Goal: Task Accomplishment & Management: Manage account settings

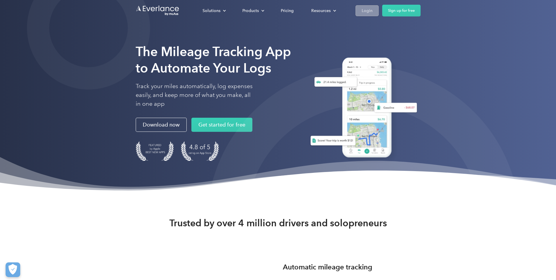
click at [363, 12] on div "Login" at bounding box center [367, 10] width 11 height 7
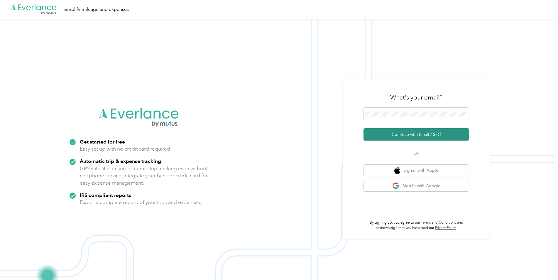
click at [404, 135] on button "Continue with Email / SSO" at bounding box center [416, 134] width 106 height 12
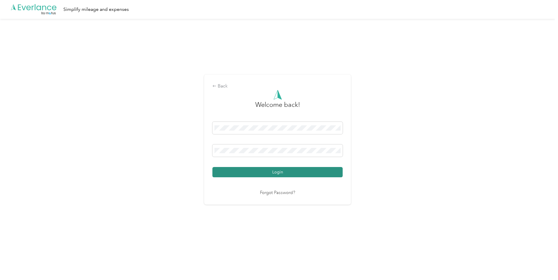
click at [290, 172] on button "Login" at bounding box center [277, 172] width 130 height 10
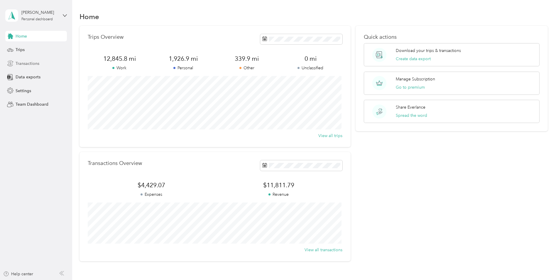
click at [38, 63] on span "Transactions" at bounding box center [28, 63] width 24 height 6
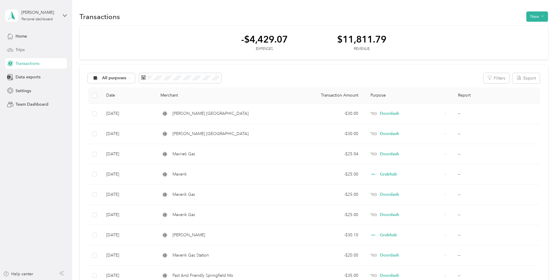
click at [21, 50] on span "Trips" at bounding box center [20, 50] width 9 height 6
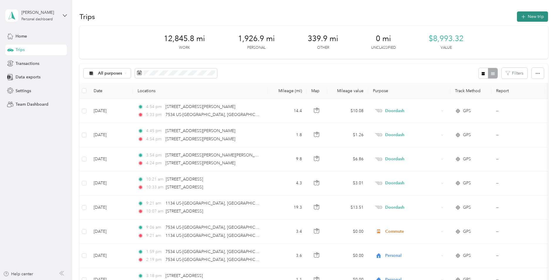
click at [521, 18] on icon "button" at bounding box center [523, 16] width 7 height 7
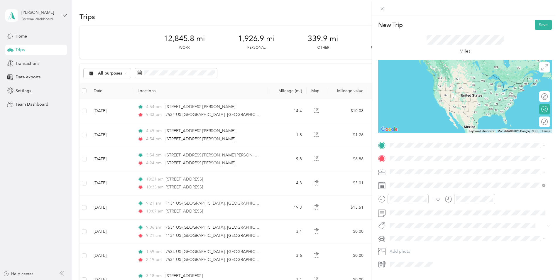
click at [403, 169] on span "[GEOGRAPHIC_DATA] [US_STATE], [GEOGRAPHIC_DATA]" at bounding box center [434, 167] width 66 height 10
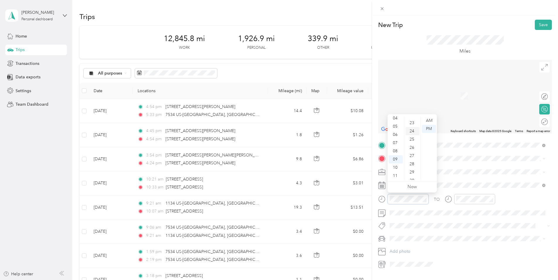
scroll to position [157, 0]
click at [413, 143] on div "22" at bounding box center [412, 144] width 14 height 8
click at [426, 120] on div "AM" at bounding box center [429, 120] width 14 height 8
click at [429, 120] on div "AM" at bounding box center [429, 120] width 14 height 8
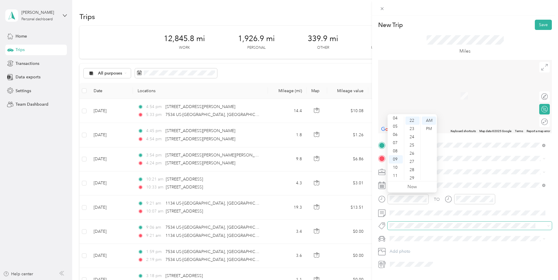
click at [462, 222] on span at bounding box center [469, 225] width 164 height 8
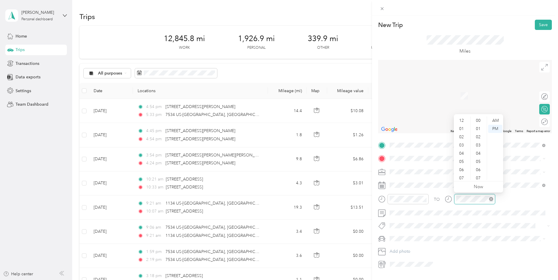
scroll to position [35, 0]
click at [495, 129] on div "PM" at bounding box center [495, 129] width 14 height 8
click at [518, 201] on div "TO" at bounding box center [465, 201] width 174 height 14
click at [414, 200] on span "[PERSON_NAME] [US_STATE], [GEOGRAPHIC_DATA]" at bounding box center [434, 204] width 66 height 10
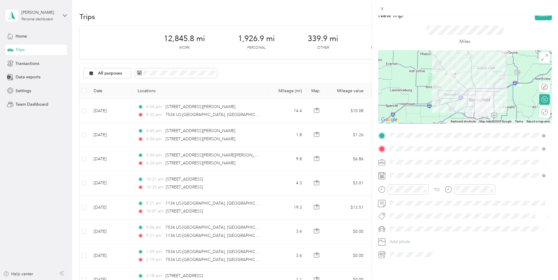
scroll to position [15, 0]
click at [405, 34] on div "Miles" at bounding box center [465, 35] width 174 height 30
click at [413, 29] on div "Miles" at bounding box center [465, 35] width 174 height 30
click at [401, 188] on div "Doordash" at bounding box center [467, 188] width 152 height 6
click at [494, 205] on div "PM" at bounding box center [495, 205] width 14 height 8
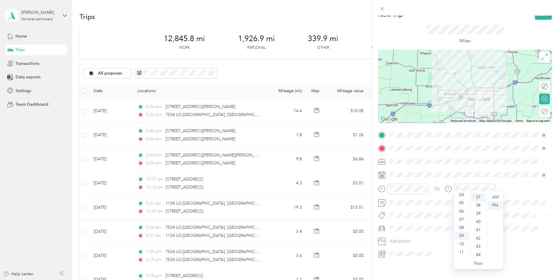
click at [521, 206] on div "TO Add photo" at bounding box center [465, 194] width 174 height 128
click at [447, 186] on icon at bounding box center [448, 188] width 7 height 7
click at [460, 220] on div "03" at bounding box center [462, 222] width 14 height 8
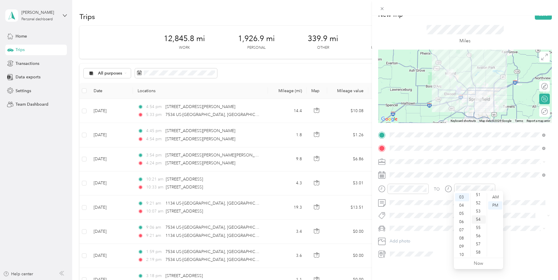
click at [476, 221] on div "54" at bounding box center [479, 219] width 14 height 8
click at [496, 205] on div "PM" at bounding box center [495, 205] width 14 height 8
click at [522, 204] on div "TO Add photo" at bounding box center [465, 194] width 174 height 128
click at [401, 36] on div "Miles" at bounding box center [465, 35] width 174 height 30
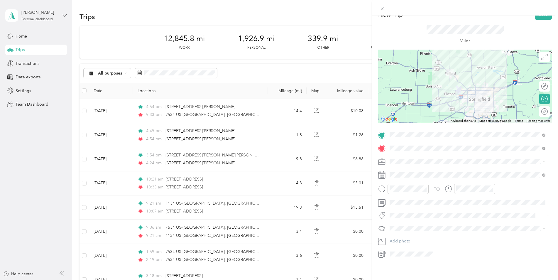
click at [406, 38] on div "Miles" at bounding box center [465, 35] width 174 height 30
click at [536, 109] on div at bounding box center [538, 111] width 5 height 5
click at [536, 84] on div at bounding box center [538, 86] width 5 height 5
click at [542, 84] on div at bounding box center [544, 86] width 5 height 5
click at [542, 96] on div at bounding box center [544, 98] width 5 height 5
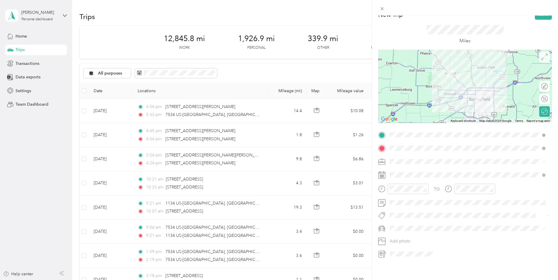
click at [539, 56] on span at bounding box center [544, 57] width 11 height 11
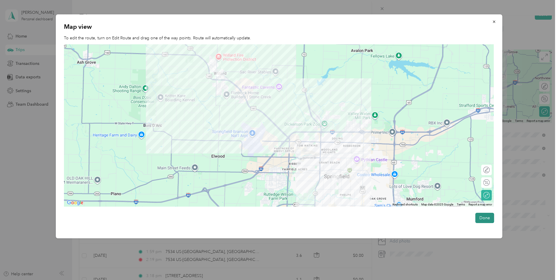
click at [480, 219] on button "Done" at bounding box center [484, 218] width 19 height 10
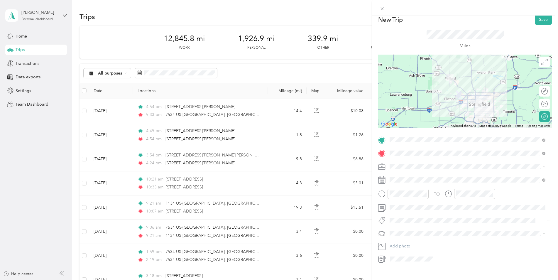
scroll to position [0, 0]
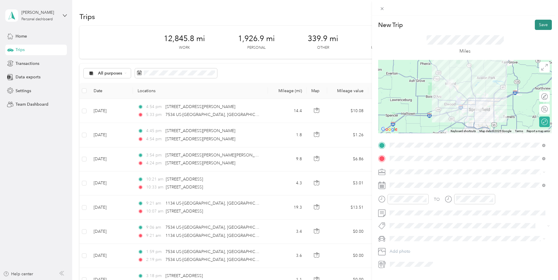
click at [535, 27] on button "Save" at bounding box center [543, 25] width 17 height 10
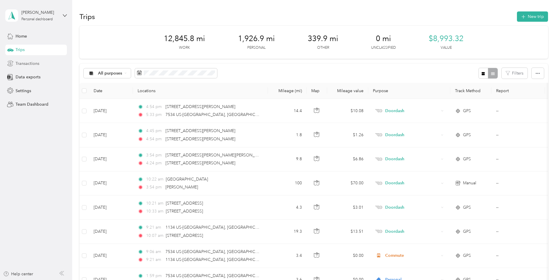
click at [25, 62] on span "Transactions" at bounding box center [28, 63] width 24 height 6
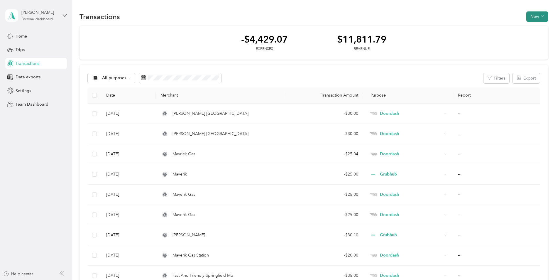
click at [541, 18] on span "button" at bounding box center [542, 16] width 3 height 5
click at [525, 38] on div "Revenue" at bounding box center [531, 38] width 22 height 6
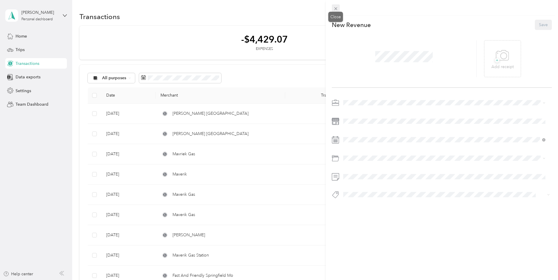
click at [336, 9] on icon at bounding box center [335, 8] width 5 height 5
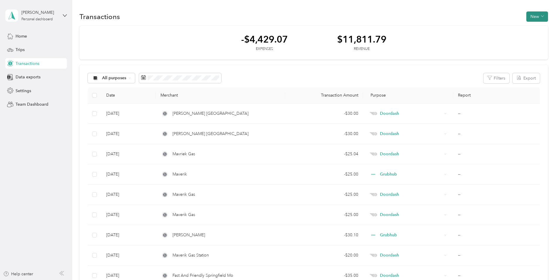
click at [542, 16] on icon "button" at bounding box center [542, 16] width 3 height 1
click at [535, 37] on span "Revenue" at bounding box center [534, 38] width 16 height 6
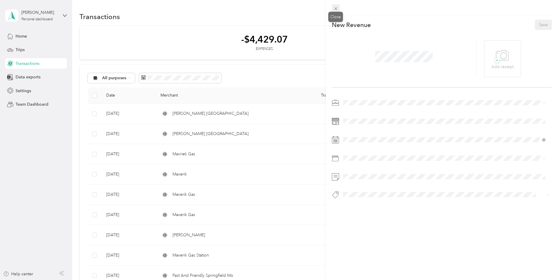
click at [336, 9] on icon at bounding box center [335, 8] width 3 height 3
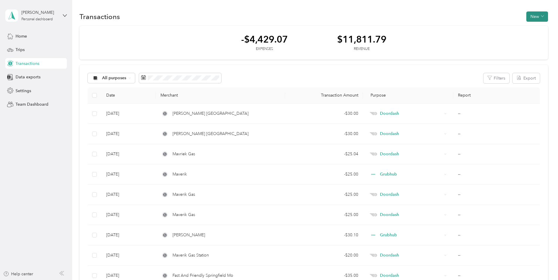
click at [538, 18] on button "New" at bounding box center [537, 16] width 22 height 10
click at [537, 38] on span "Revenue" at bounding box center [534, 38] width 16 height 6
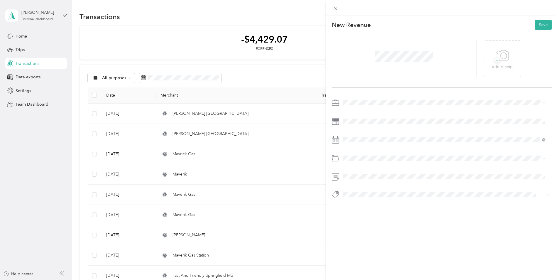
click at [36, 157] on div "This revenue cannot be edited because it is either under review, approved, or p…" at bounding box center [279, 140] width 558 height 280
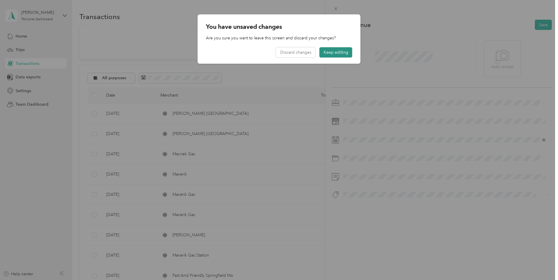
click at [341, 50] on button "Keep editing" at bounding box center [335, 52] width 33 height 10
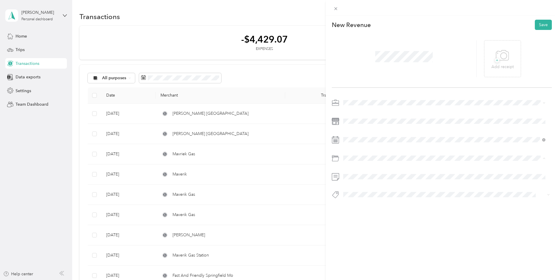
click at [333, 152] on div at bounding box center [442, 150] width 220 height 105
click at [335, 122] on icon at bounding box center [333, 122] width 3 height 3
click at [334, 120] on icon at bounding box center [335, 121] width 7 height 7
click at [131, 77] on div "This revenue cannot be edited because it is either under review, approved, or p…" at bounding box center [279, 140] width 558 height 280
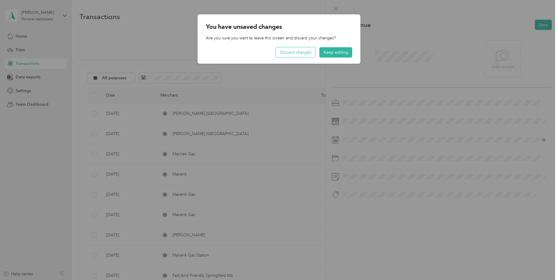
click at [299, 52] on button "Discard changes" at bounding box center [295, 52] width 39 height 10
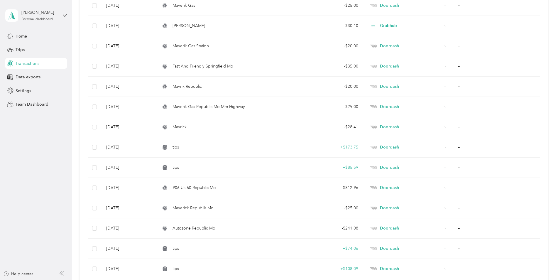
scroll to position [235, 0]
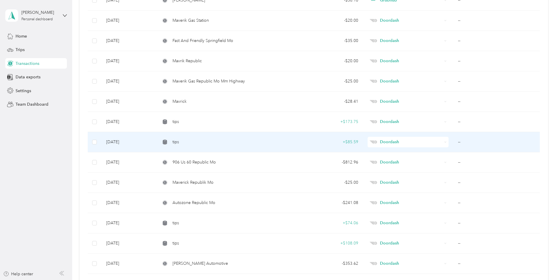
click at [176, 143] on span "tips" at bounding box center [175, 142] width 6 height 6
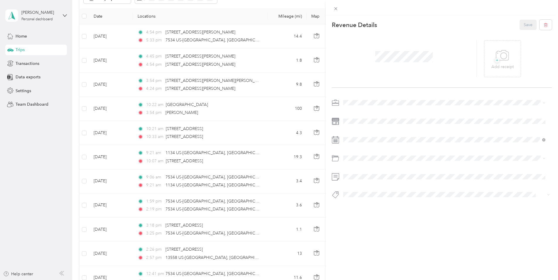
scroll to position [235, 0]
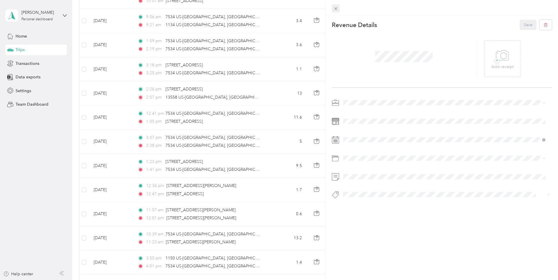
click at [338, 10] on span at bounding box center [336, 8] width 8 height 8
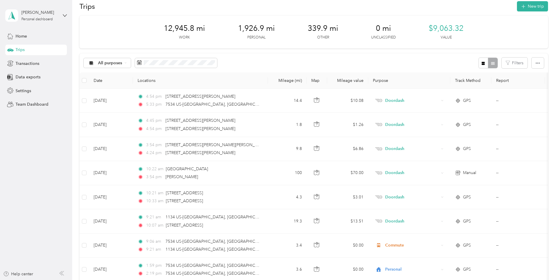
scroll to position [0, 0]
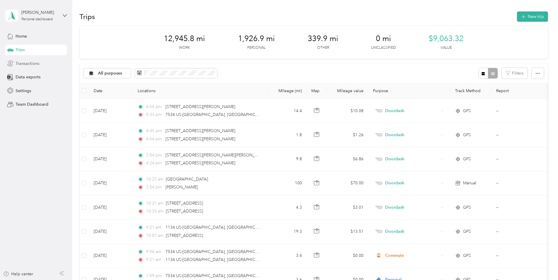
click at [31, 62] on span "Transactions" at bounding box center [28, 63] width 24 height 6
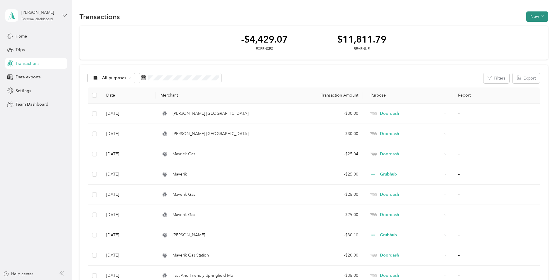
click at [541, 16] on icon "button" at bounding box center [542, 16] width 3 height 3
click at [538, 38] on span "Revenue" at bounding box center [534, 38] width 16 height 6
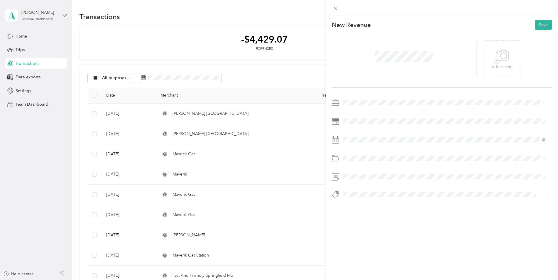
click at [441, 67] on div at bounding box center [404, 58] width 145 height 37
click at [351, 135] on li "Doordash" at bounding box center [444, 131] width 206 height 10
click at [543, 26] on button "Save" at bounding box center [543, 25] width 17 height 10
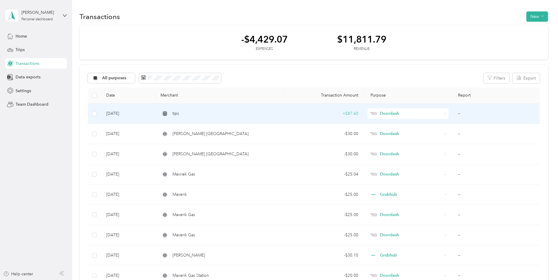
click at [459, 111] on td "--" at bounding box center [496, 114] width 86 height 20
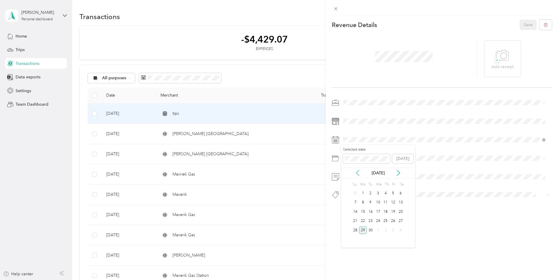
click at [356, 173] on icon at bounding box center [358, 173] width 6 height 6
click at [399, 173] on icon at bounding box center [398, 172] width 3 height 5
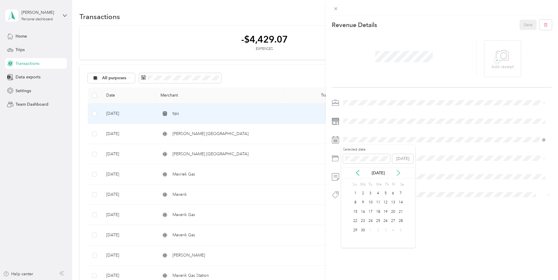
click at [399, 173] on icon at bounding box center [398, 172] width 3 height 5
click at [394, 200] on div "11" at bounding box center [393, 202] width 8 height 7
click at [524, 24] on button "Save" at bounding box center [527, 25] width 17 height 10
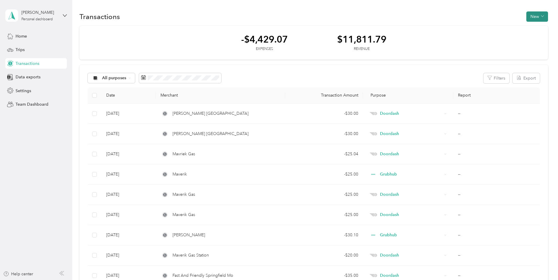
click at [541, 16] on icon "button" at bounding box center [542, 16] width 3 height 1
click at [532, 39] on span "Revenue" at bounding box center [534, 38] width 16 height 6
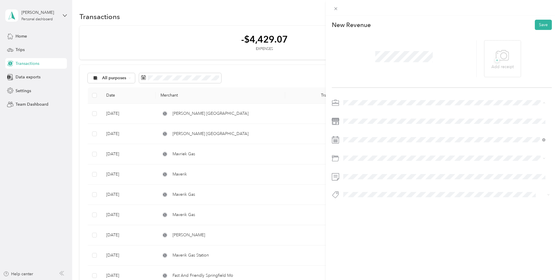
click at [353, 131] on span "Doordash" at bounding box center [354, 133] width 19 height 5
click at [357, 173] on icon at bounding box center [357, 172] width 3 height 5
click at [363, 213] on div "14" at bounding box center [363, 211] width 8 height 7
click at [536, 27] on button "Save" at bounding box center [543, 25] width 17 height 10
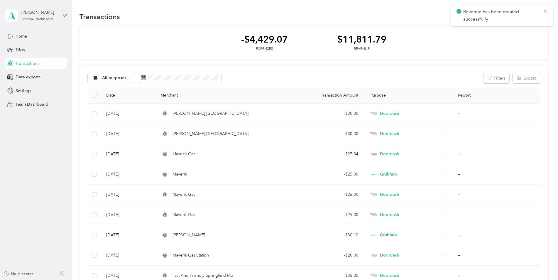
click at [520, 36] on div "-$4,429.07 Expenses $11,811.79 Revenue" at bounding box center [313, 43] width 468 height 34
click at [543, 11] on icon at bounding box center [545, 11] width 5 height 5
click at [538, 16] on button "New" at bounding box center [537, 16] width 22 height 10
click at [537, 38] on span "Revenue" at bounding box center [534, 38] width 16 height 6
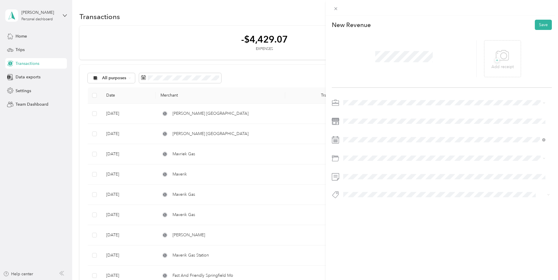
click at [362, 133] on span "Doordash" at bounding box center [354, 132] width 19 height 5
click at [358, 174] on icon at bounding box center [357, 172] width 3 height 5
click at [358, 174] on icon at bounding box center [358, 173] width 6 height 6
click at [371, 220] on div "22" at bounding box center [371, 220] width 8 height 7
click at [536, 24] on button "Save" at bounding box center [543, 25] width 17 height 10
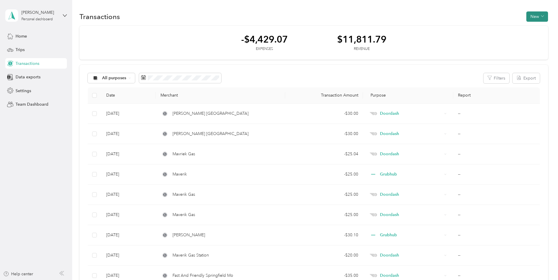
click at [534, 18] on button "New" at bounding box center [537, 16] width 22 height 10
click at [532, 37] on span "Revenue" at bounding box center [534, 38] width 16 height 6
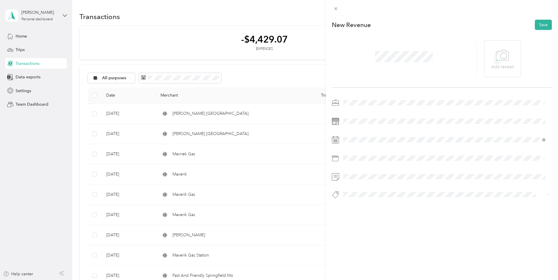
click at [354, 106] on span at bounding box center [446, 102] width 211 height 9
click at [359, 134] on div "Doordash" at bounding box center [444, 133] width 198 height 6
click at [356, 173] on icon at bounding box center [358, 173] width 6 height 6
click at [376, 221] on div "23" at bounding box center [378, 220] width 8 height 7
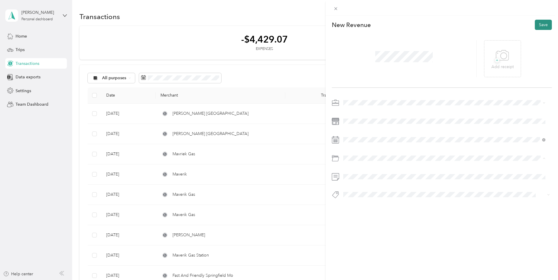
click at [535, 27] on button "Save" at bounding box center [543, 25] width 17 height 10
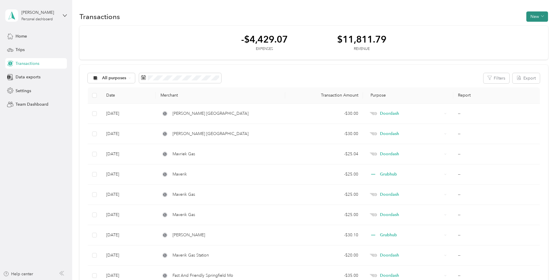
click at [535, 18] on button "New" at bounding box center [537, 16] width 22 height 10
click at [534, 38] on span "Revenue" at bounding box center [534, 38] width 16 height 6
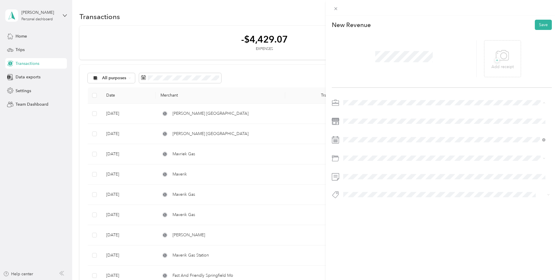
click at [350, 132] on span "Doordash" at bounding box center [354, 133] width 19 height 5
click at [356, 172] on icon at bounding box center [357, 172] width 3 height 5
click at [386, 219] on div "24" at bounding box center [386, 220] width 8 height 7
click at [538, 23] on button "Save" at bounding box center [543, 25] width 17 height 10
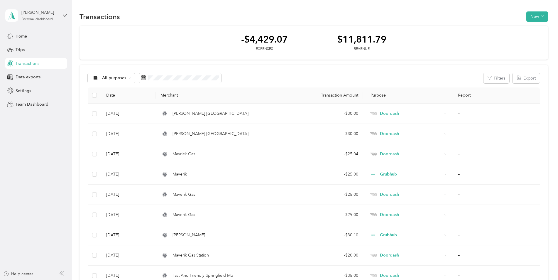
click at [545, 11] on icon at bounding box center [544, 11] width 3 height 3
click at [538, 17] on button "New" at bounding box center [537, 16] width 22 height 10
click at [532, 38] on span "Revenue" at bounding box center [534, 38] width 16 height 6
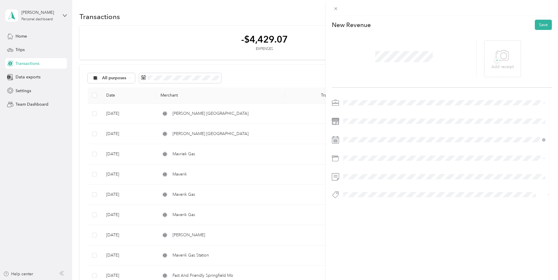
click at [352, 132] on span "Doordash" at bounding box center [354, 133] width 19 height 5
click at [357, 173] on icon at bounding box center [357, 172] width 3 height 5
click at [392, 220] on div "25" at bounding box center [393, 220] width 8 height 7
click at [539, 24] on button "Save" at bounding box center [543, 25] width 17 height 10
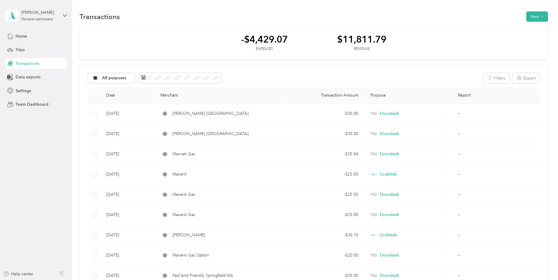
click at [544, 11] on icon at bounding box center [544, 11] width 3 height 3
click at [542, 14] on span "button" at bounding box center [542, 16] width 3 height 5
click at [537, 37] on span "Revenue" at bounding box center [534, 38] width 16 height 6
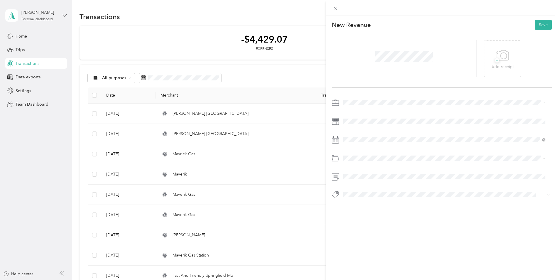
click at [351, 132] on span "Doordash" at bounding box center [354, 133] width 19 height 5
click at [357, 171] on icon at bounding box center [358, 173] width 6 height 6
click at [356, 230] on div "27" at bounding box center [356, 229] width 8 height 7
click at [542, 26] on button "Save" at bounding box center [543, 25] width 17 height 10
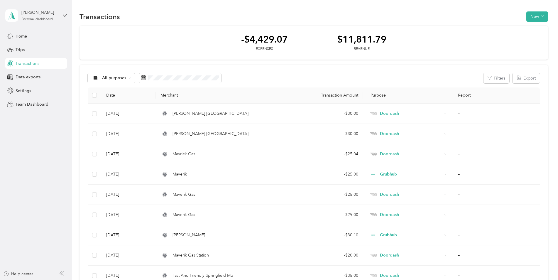
click at [545, 12] on icon at bounding box center [545, 11] width 5 height 5
click at [538, 19] on button "New" at bounding box center [537, 16] width 22 height 10
click at [532, 37] on span "Revenue" at bounding box center [534, 38] width 16 height 6
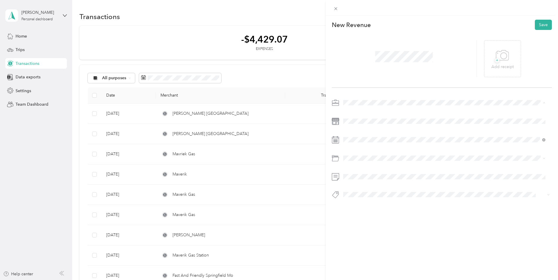
click at [356, 134] on span "Doordash" at bounding box center [354, 133] width 19 height 5
click at [356, 173] on icon at bounding box center [358, 173] width 6 height 6
click at [362, 229] on div "28" at bounding box center [363, 229] width 8 height 7
click at [543, 25] on button "Save" at bounding box center [543, 25] width 17 height 10
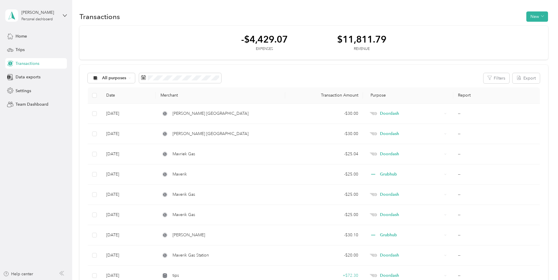
click at [544, 11] on icon at bounding box center [545, 11] width 5 height 5
click at [21, 49] on span "Trips" at bounding box center [20, 50] width 9 height 6
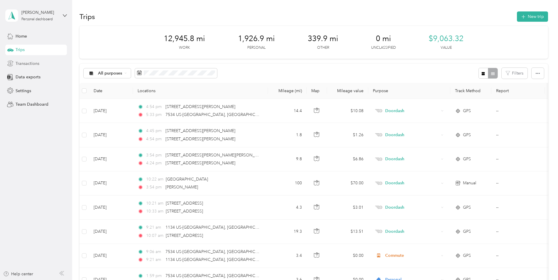
click at [25, 63] on span "Transactions" at bounding box center [28, 63] width 24 height 6
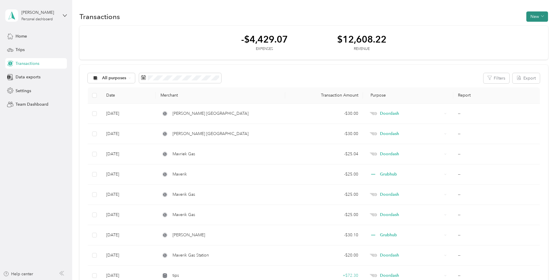
click at [541, 16] on icon "button" at bounding box center [542, 16] width 3 height 3
click at [539, 38] on span "Revenue" at bounding box center [534, 38] width 16 height 6
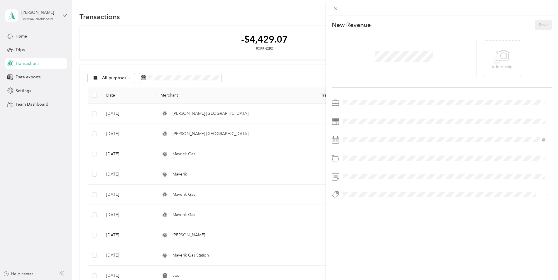
click at [358, 130] on div "Doordash" at bounding box center [444, 133] width 198 height 6
click at [357, 172] on icon at bounding box center [357, 172] width 3 height 5
click at [377, 220] on div "20" at bounding box center [378, 220] width 8 height 7
click at [541, 26] on button "Save" at bounding box center [543, 25] width 17 height 10
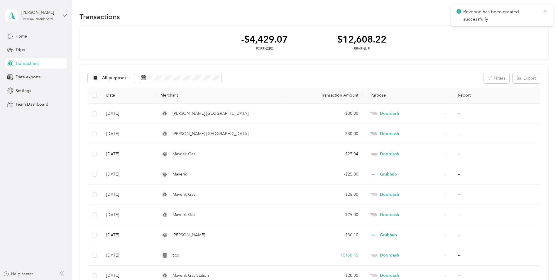
click at [544, 11] on icon at bounding box center [545, 11] width 5 height 5
click at [542, 17] on button "New" at bounding box center [537, 16] width 22 height 10
click at [539, 39] on span "Revenue" at bounding box center [534, 38] width 16 height 6
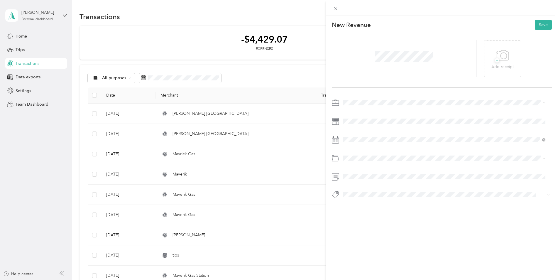
click at [352, 133] on span "Doordash" at bounding box center [354, 133] width 19 height 5
click at [357, 170] on icon at bounding box center [358, 173] width 6 height 6
click at [399, 221] on div "23" at bounding box center [401, 220] width 8 height 7
click at [535, 24] on button "Save" at bounding box center [543, 25] width 17 height 10
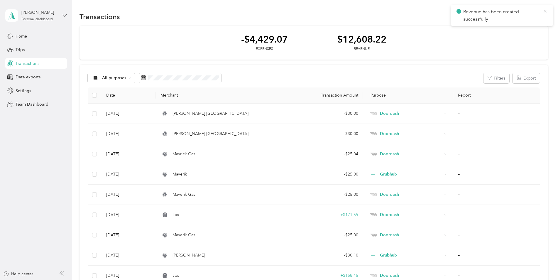
click at [545, 10] on icon at bounding box center [545, 11] width 5 height 5
click at [539, 16] on button "New" at bounding box center [537, 16] width 22 height 10
click at [537, 38] on span "Revenue" at bounding box center [534, 38] width 16 height 6
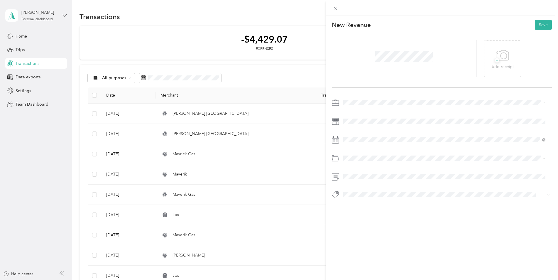
click at [352, 134] on span "Doordash" at bounding box center [354, 133] width 19 height 5
click at [357, 170] on icon at bounding box center [358, 173] width 6 height 6
click at [364, 229] on div "25" at bounding box center [363, 229] width 8 height 7
click at [540, 26] on button "Save" at bounding box center [543, 25] width 17 height 10
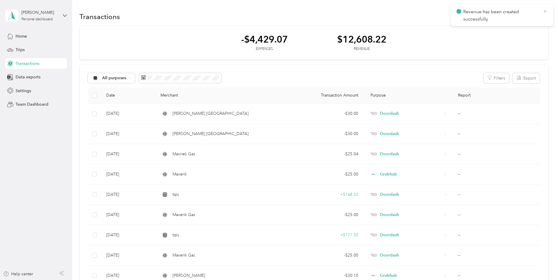
click at [544, 12] on icon at bounding box center [544, 11] width 3 height 3
click at [541, 17] on icon "button" at bounding box center [542, 16] width 3 height 3
click at [533, 39] on span "Revenue" at bounding box center [534, 38] width 16 height 6
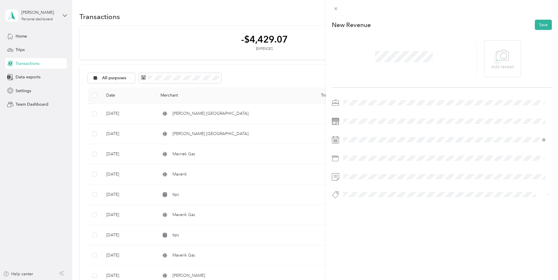
click at [350, 131] on span "Doordash" at bounding box center [354, 130] width 19 height 5
click at [362, 191] on div "1" at bounding box center [363, 192] width 8 height 7
click at [363, 161] on span at bounding box center [446, 157] width 211 height 9
click at [538, 26] on button "Save" at bounding box center [543, 25] width 17 height 10
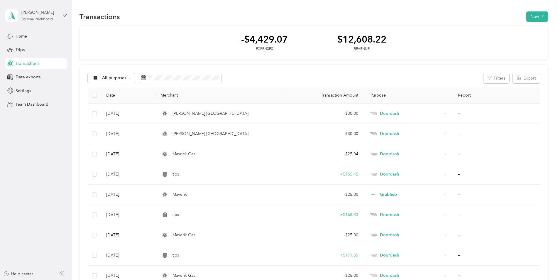
click at [546, 11] on icon at bounding box center [545, 11] width 5 height 5
click at [542, 15] on button "New" at bounding box center [537, 16] width 22 height 10
click at [530, 37] on span "Revenue" at bounding box center [534, 38] width 16 height 6
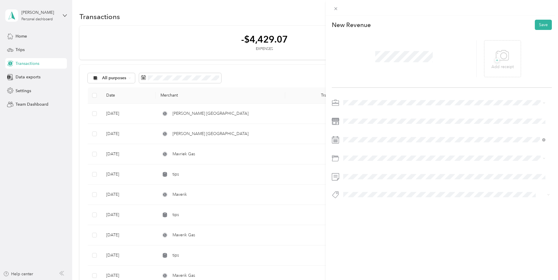
click at [355, 133] on span "Doordash" at bounding box center [354, 133] width 19 height 5
click at [537, 26] on button "Save" at bounding box center [543, 25] width 17 height 10
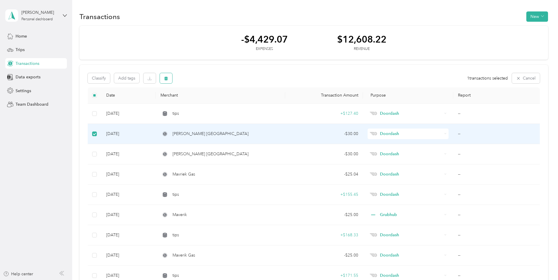
click at [167, 78] on icon "button" at bounding box center [166, 78] width 4 height 4
click at [213, 101] on button "Yes" at bounding box center [216, 102] width 11 height 9
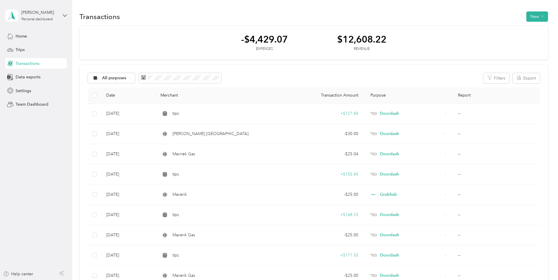
click at [31, 62] on span "Transactions" at bounding box center [28, 63] width 24 height 6
click at [23, 48] on span "Trips" at bounding box center [20, 50] width 9 height 6
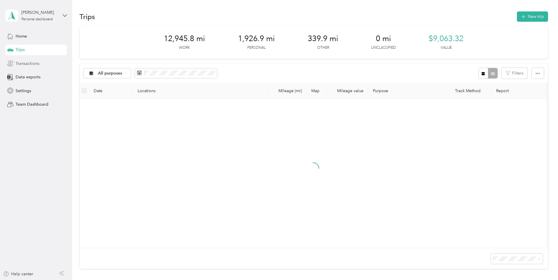
click at [24, 63] on span "Transactions" at bounding box center [28, 63] width 24 height 6
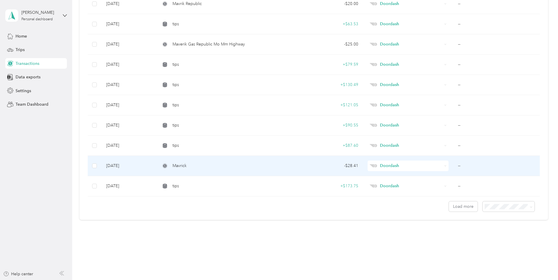
scroll to position [414, 0]
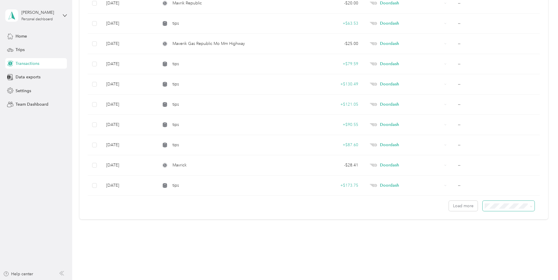
click at [528, 204] on span at bounding box center [530, 206] width 5 height 6
click at [530, 205] on icon at bounding box center [531, 206] width 3 height 3
click at [508, 237] on li "100 per load" at bounding box center [507, 236] width 52 height 10
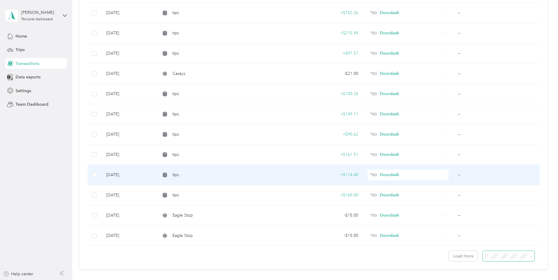
scroll to position [1931, 0]
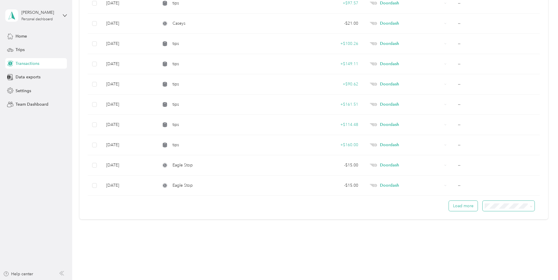
click at [461, 209] on button "Load more" at bounding box center [463, 206] width 29 height 10
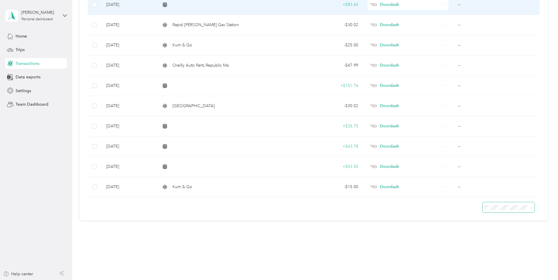
scroll to position [3530, 0]
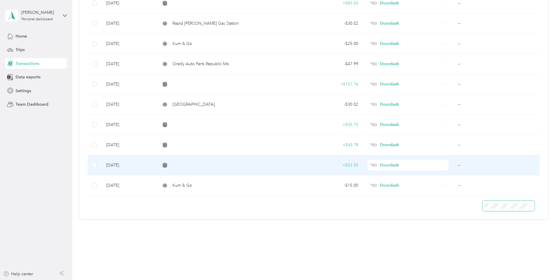
click at [179, 165] on div at bounding box center [220, 165] width 120 height 5
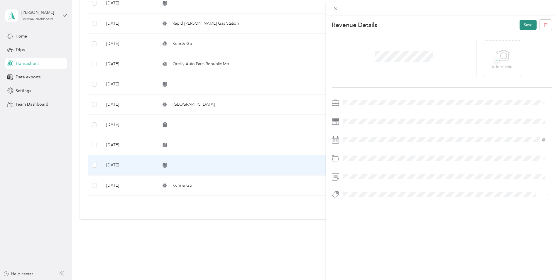
click at [520, 26] on button "Save" at bounding box center [527, 25] width 17 height 10
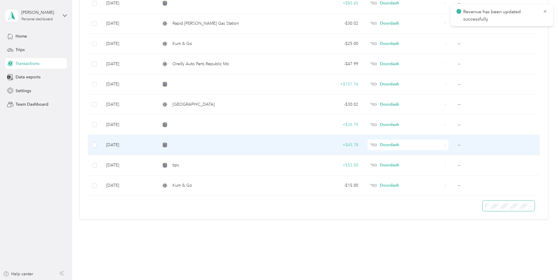
click at [173, 146] on div at bounding box center [220, 145] width 120 height 5
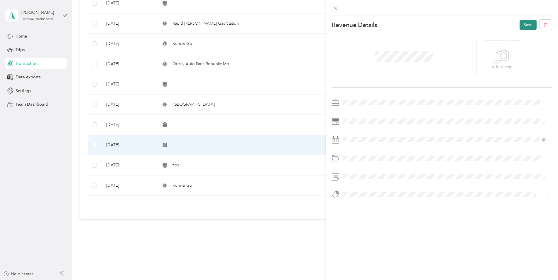
click at [519, 24] on button "Save" at bounding box center [527, 25] width 17 height 10
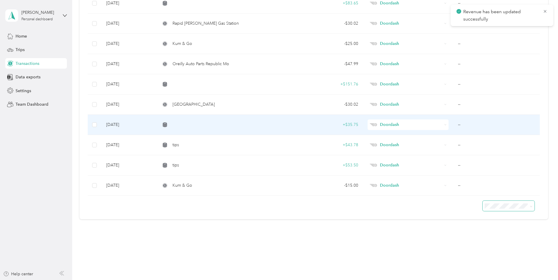
click at [187, 126] on div at bounding box center [220, 124] width 120 height 5
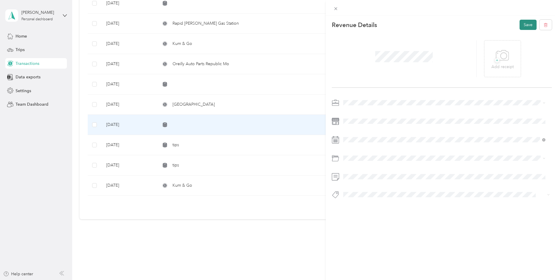
click at [521, 24] on button "Save" at bounding box center [527, 25] width 17 height 10
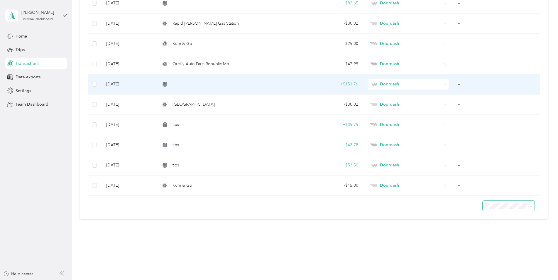
click at [194, 83] on div at bounding box center [220, 84] width 120 height 5
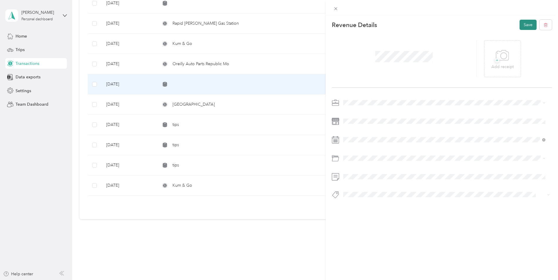
click at [521, 25] on button "Save" at bounding box center [527, 25] width 17 height 10
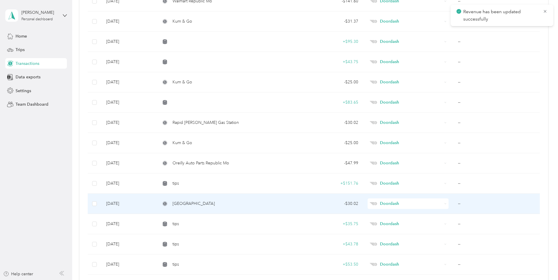
scroll to position [3412, 0]
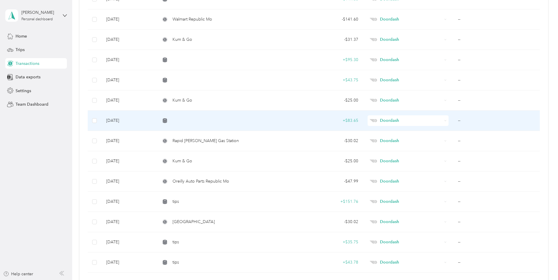
click at [189, 120] on div at bounding box center [220, 120] width 120 height 5
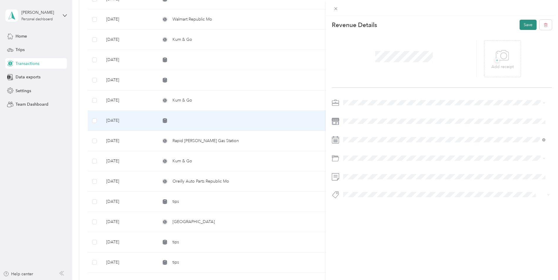
click at [520, 23] on button "Save" at bounding box center [527, 25] width 17 height 10
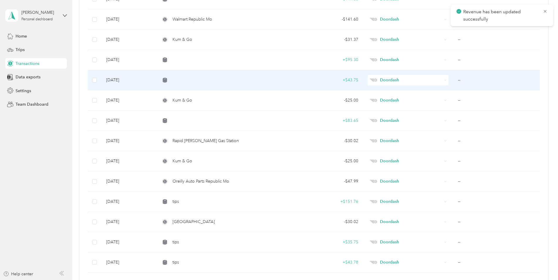
click at [193, 82] on td at bounding box center [220, 80] width 129 height 20
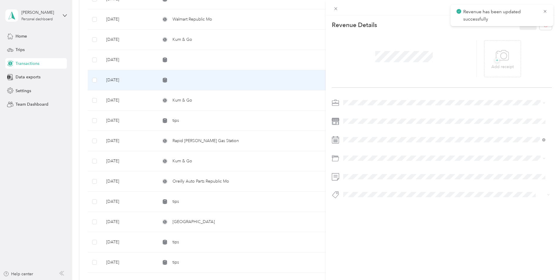
click at [193, 82] on div "This revenue cannot be edited because it is either under review, approved, or p…" at bounding box center [279, 140] width 558 height 280
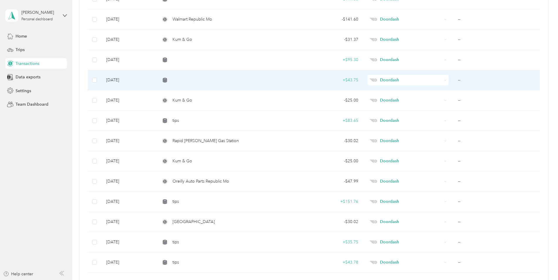
click at [193, 82] on td at bounding box center [220, 80] width 129 height 20
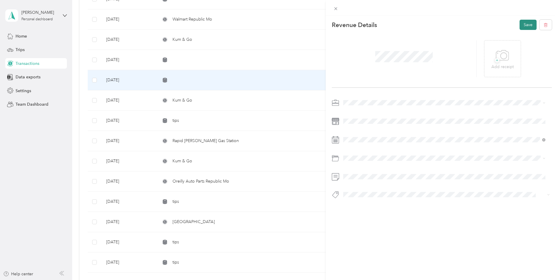
click at [520, 26] on button "Save" at bounding box center [527, 25] width 17 height 10
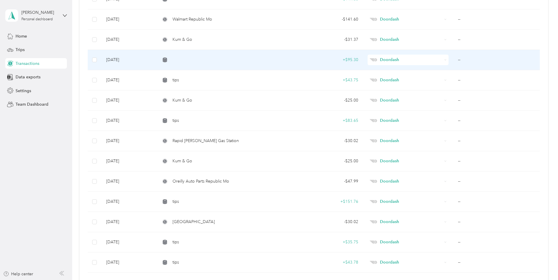
click at [212, 59] on div at bounding box center [220, 59] width 120 height 5
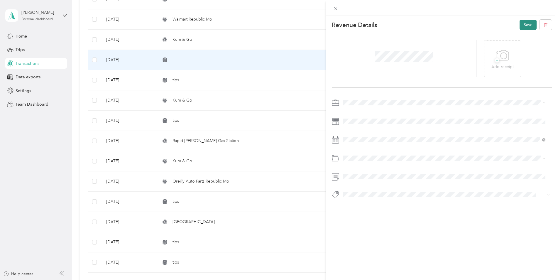
click at [519, 26] on button "Save" at bounding box center [527, 25] width 17 height 10
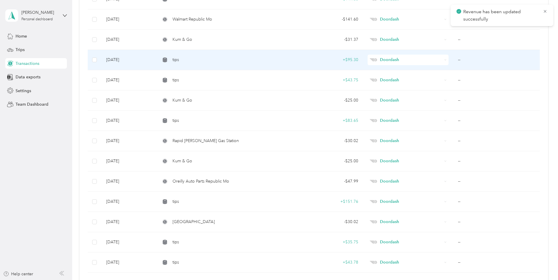
click at [181, 57] on div "tips" at bounding box center [220, 60] width 120 height 6
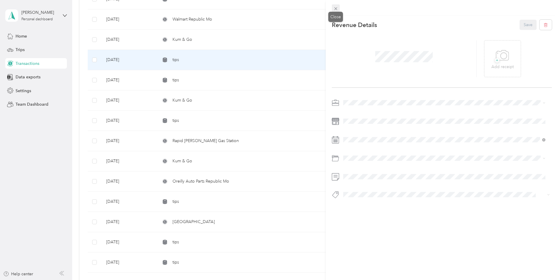
click at [337, 9] on icon at bounding box center [335, 8] width 5 height 5
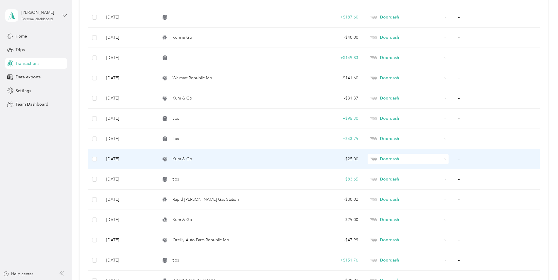
scroll to position [3325, 0]
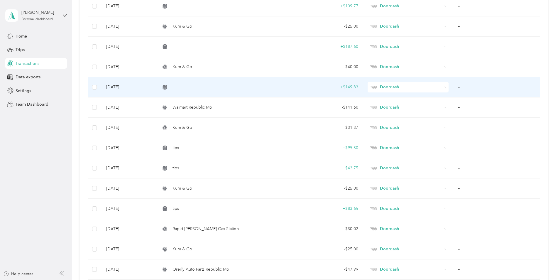
click at [183, 86] on div at bounding box center [220, 87] width 120 height 5
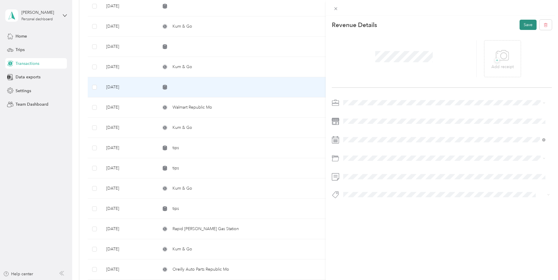
click at [523, 25] on button "Save" at bounding box center [527, 25] width 17 height 10
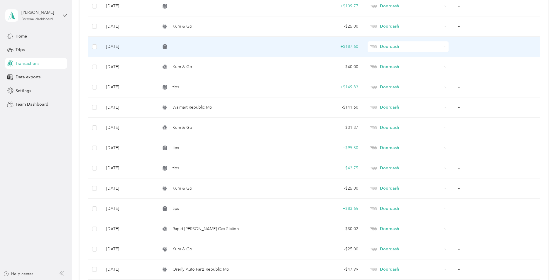
click at [184, 47] on div at bounding box center [220, 46] width 120 height 5
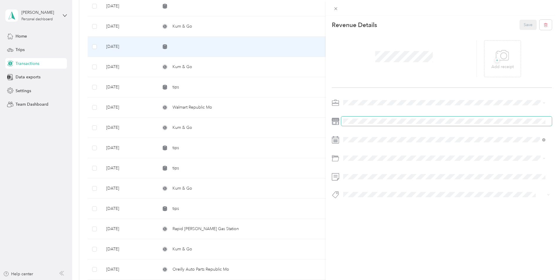
click at [357, 117] on span at bounding box center [446, 120] width 211 height 9
click at [522, 23] on button "Save" at bounding box center [527, 25] width 17 height 10
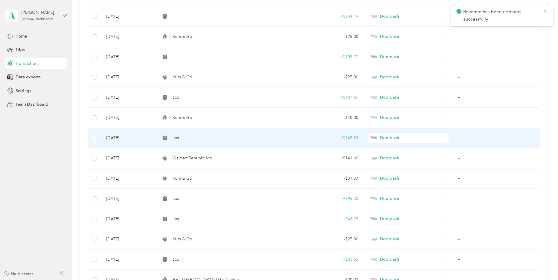
scroll to position [3266, 0]
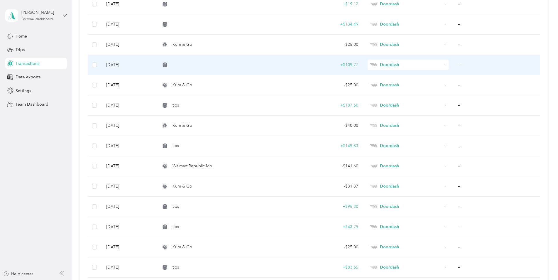
click at [187, 66] on div at bounding box center [220, 64] width 120 height 5
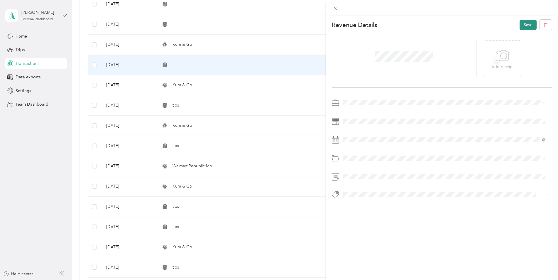
click at [521, 26] on button "Save" at bounding box center [527, 25] width 17 height 10
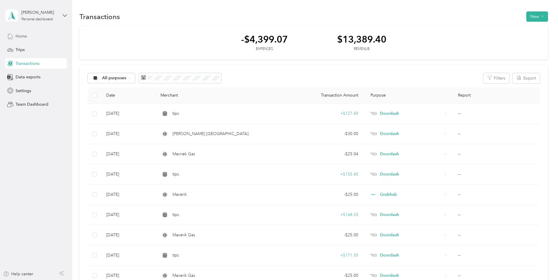
click at [20, 36] on span "Home" at bounding box center [21, 36] width 11 height 6
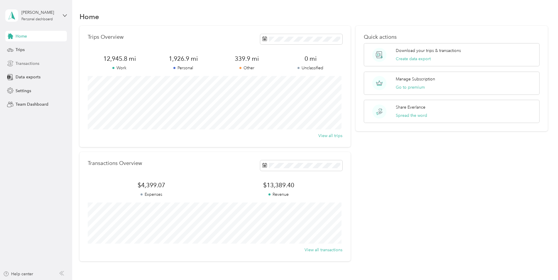
click at [22, 62] on span "Transactions" at bounding box center [28, 63] width 24 height 6
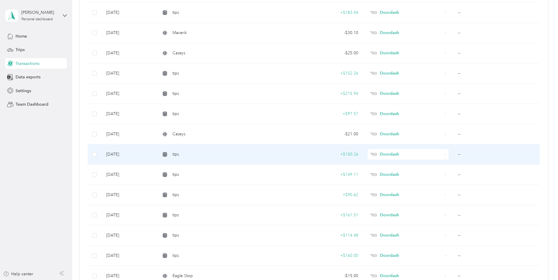
scroll to position [1931, 0]
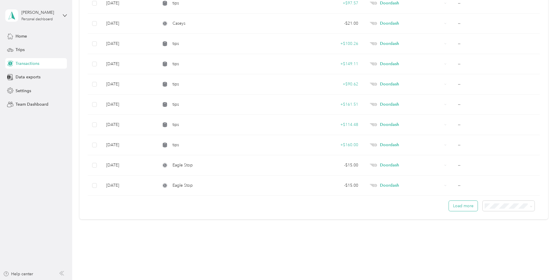
click at [465, 205] on button "Load more" at bounding box center [463, 206] width 29 height 10
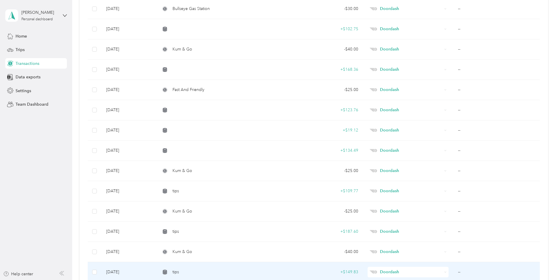
scroll to position [3134, 0]
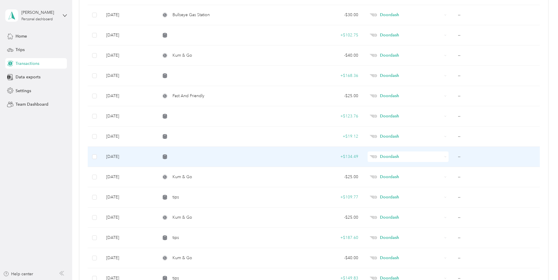
click at [184, 158] on div at bounding box center [220, 156] width 120 height 5
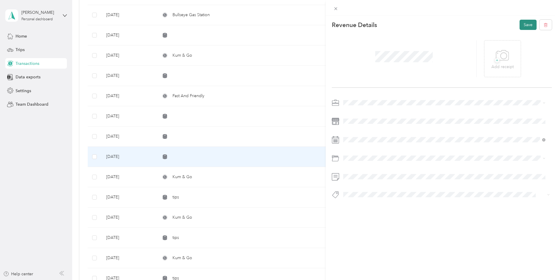
click at [522, 25] on button "Save" at bounding box center [527, 25] width 17 height 10
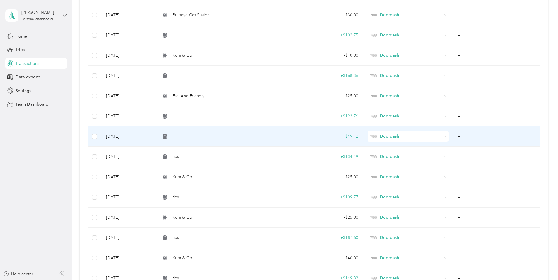
click at [204, 135] on div at bounding box center [220, 136] width 120 height 5
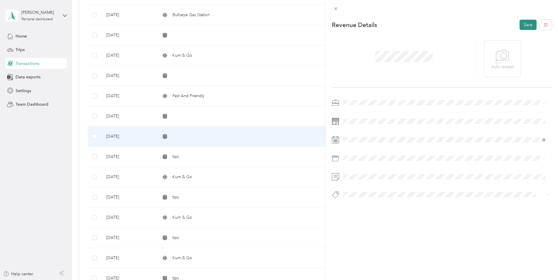
click at [520, 24] on button "Save" at bounding box center [527, 25] width 17 height 10
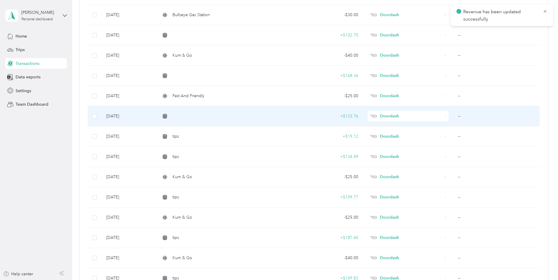
click at [190, 116] on div at bounding box center [220, 116] width 120 height 5
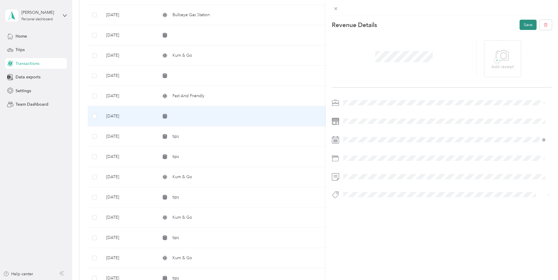
click at [523, 25] on button "Save" at bounding box center [527, 25] width 17 height 10
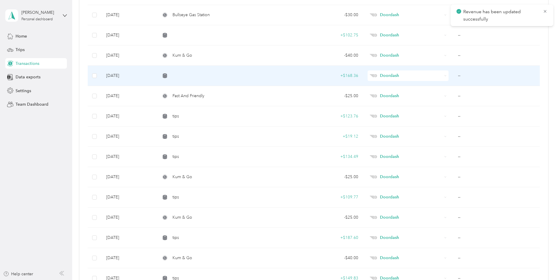
click at [198, 71] on td at bounding box center [220, 76] width 129 height 20
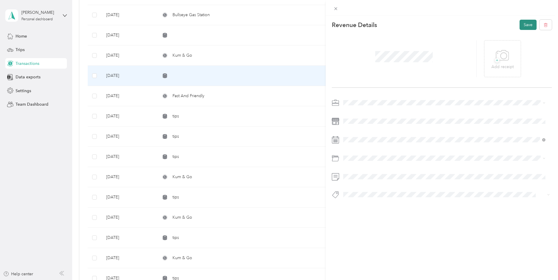
click at [519, 24] on button "Save" at bounding box center [527, 25] width 17 height 10
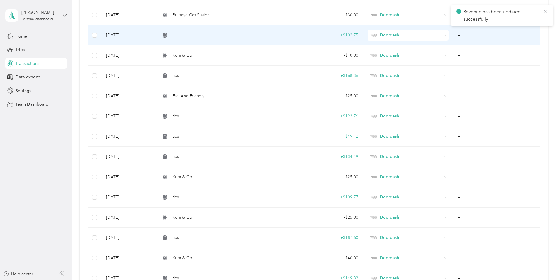
click at [179, 35] on div at bounding box center [220, 35] width 120 height 5
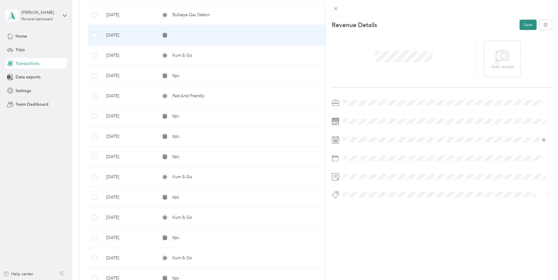
click at [521, 25] on button "Save" at bounding box center [527, 25] width 17 height 10
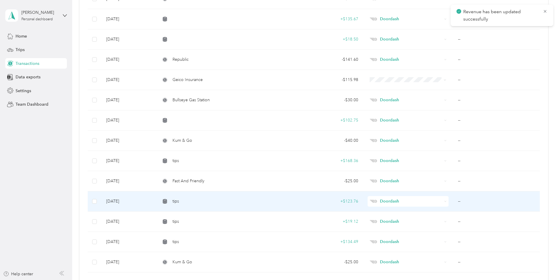
scroll to position [3016, 0]
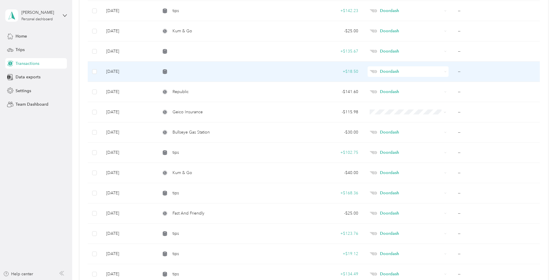
click at [205, 73] on div at bounding box center [220, 71] width 120 height 5
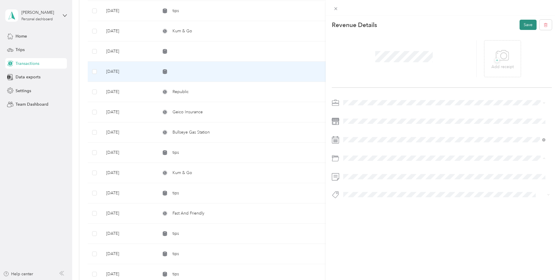
click at [519, 27] on button "Save" at bounding box center [527, 25] width 17 height 10
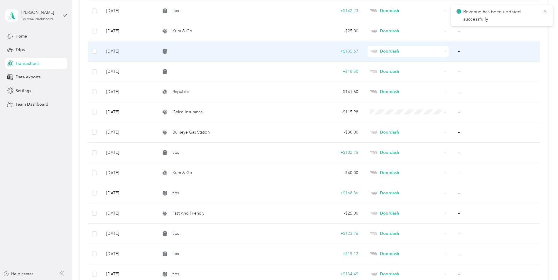
click at [211, 52] on div at bounding box center [220, 51] width 120 height 5
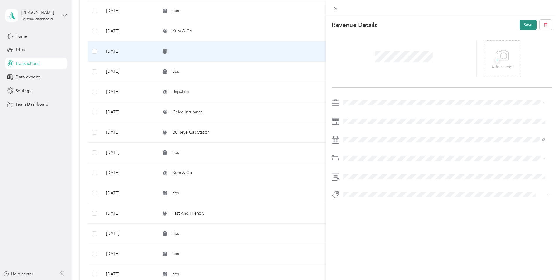
click at [525, 26] on button "Save" at bounding box center [527, 25] width 17 height 10
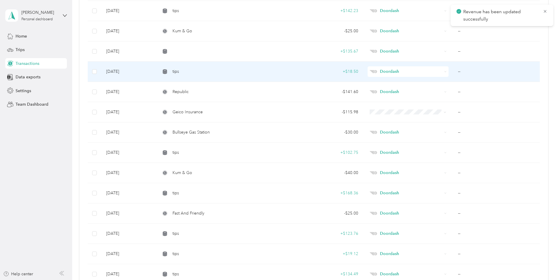
click at [199, 72] on div "tips" at bounding box center [220, 71] width 120 height 6
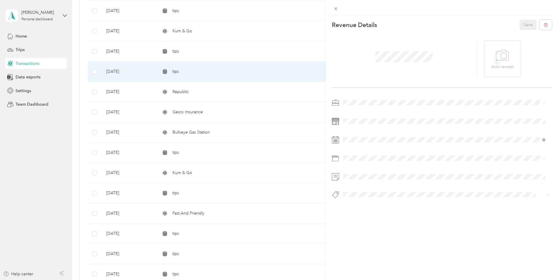
click at [69, 37] on div "This revenue cannot be edited because it is either under review, approved, or p…" at bounding box center [279, 140] width 558 height 280
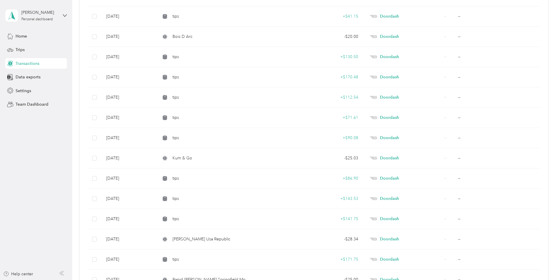
scroll to position [2576, 0]
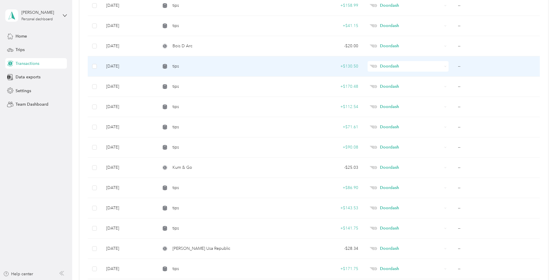
click at [174, 67] on span "tips" at bounding box center [175, 66] width 6 height 6
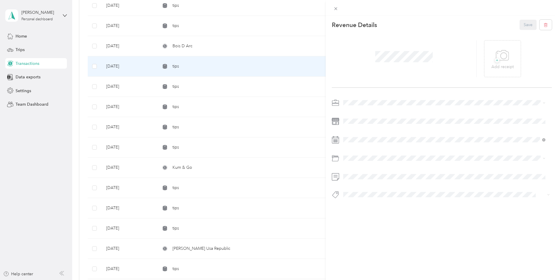
click at [27, 162] on div "This revenue cannot be edited because it is either under review, approved, or p…" at bounding box center [279, 140] width 558 height 280
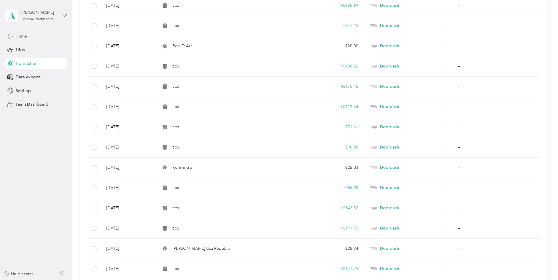
click at [25, 36] on span "Home" at bounding box center [21, 36] width 11 height 6
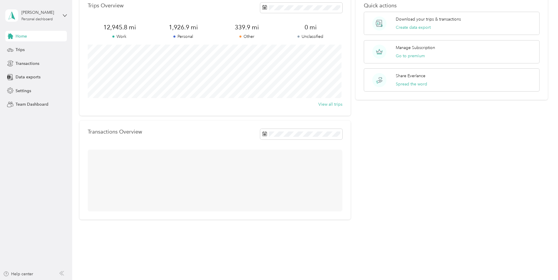
scroll to position [42, 0]
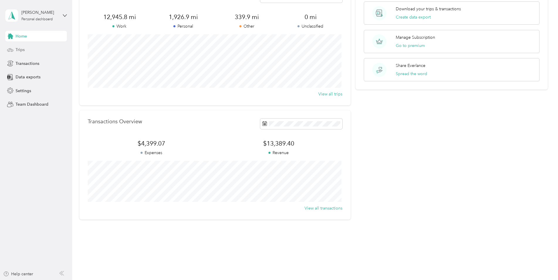
click at [22, 49] on span "Trips" at bounding box center [20, 50] width 9 height 6
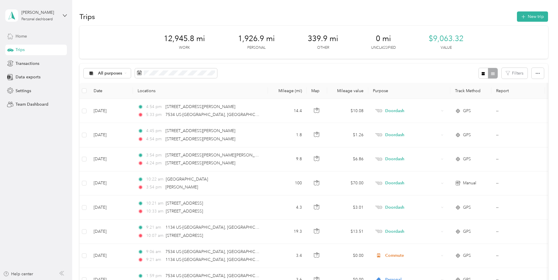
click at [33, 36] on div "Home" at bounding box center [36, 36] width 62 height 11
